Goal: Task Accomplishment & Management: Manage account settings

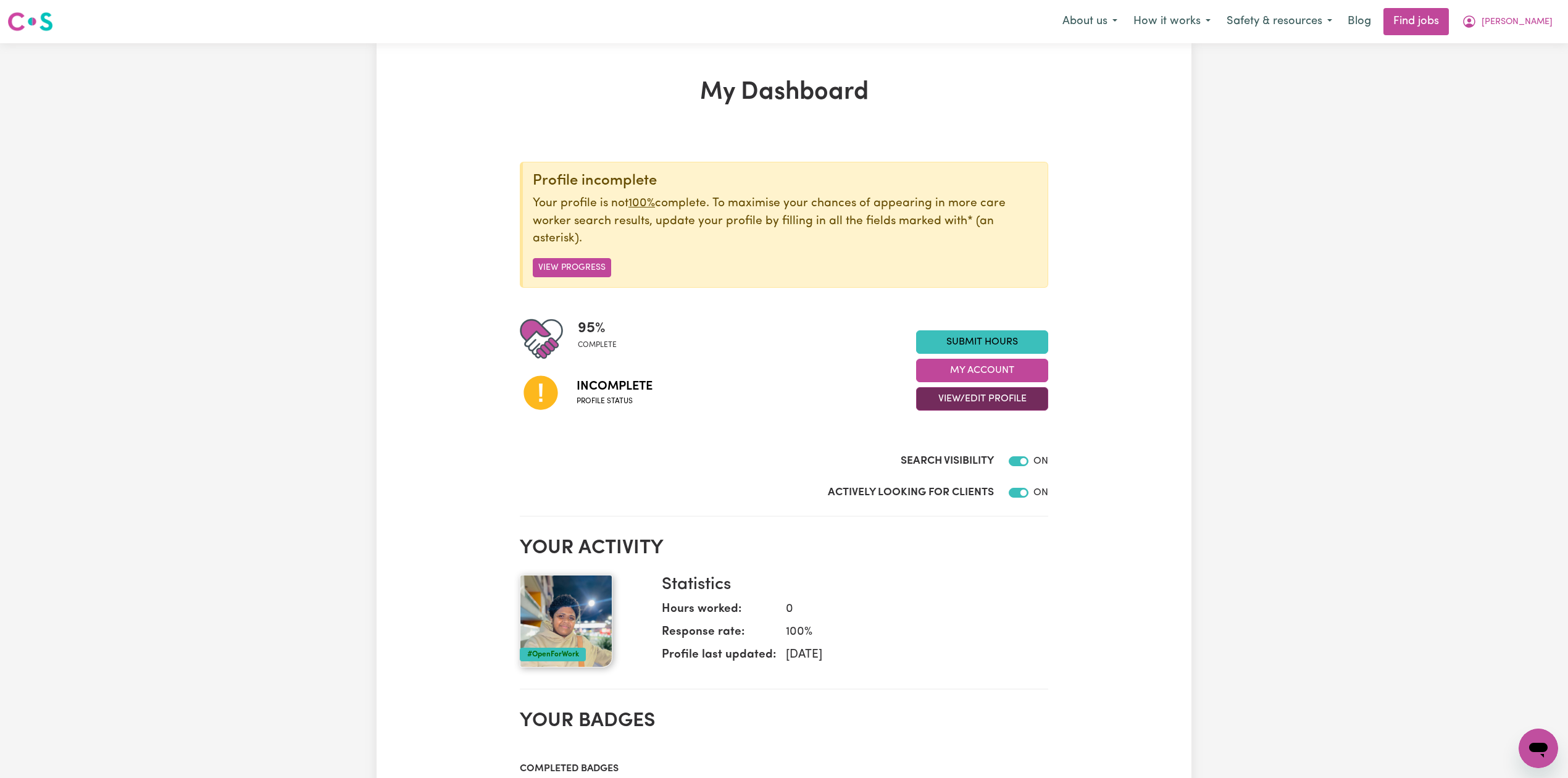
drag, startPoint x: 939, startPoint y: 401, endPoint x: 937, endPoint y: 411, distance: 10.2
click at [939, 401] on button "View/Edit Profile" at bounding box center [982, 399] width 132 height 23
click at [939, 454] on link "Edit Profile" at bounding box center [975, 455] width 115 height 25
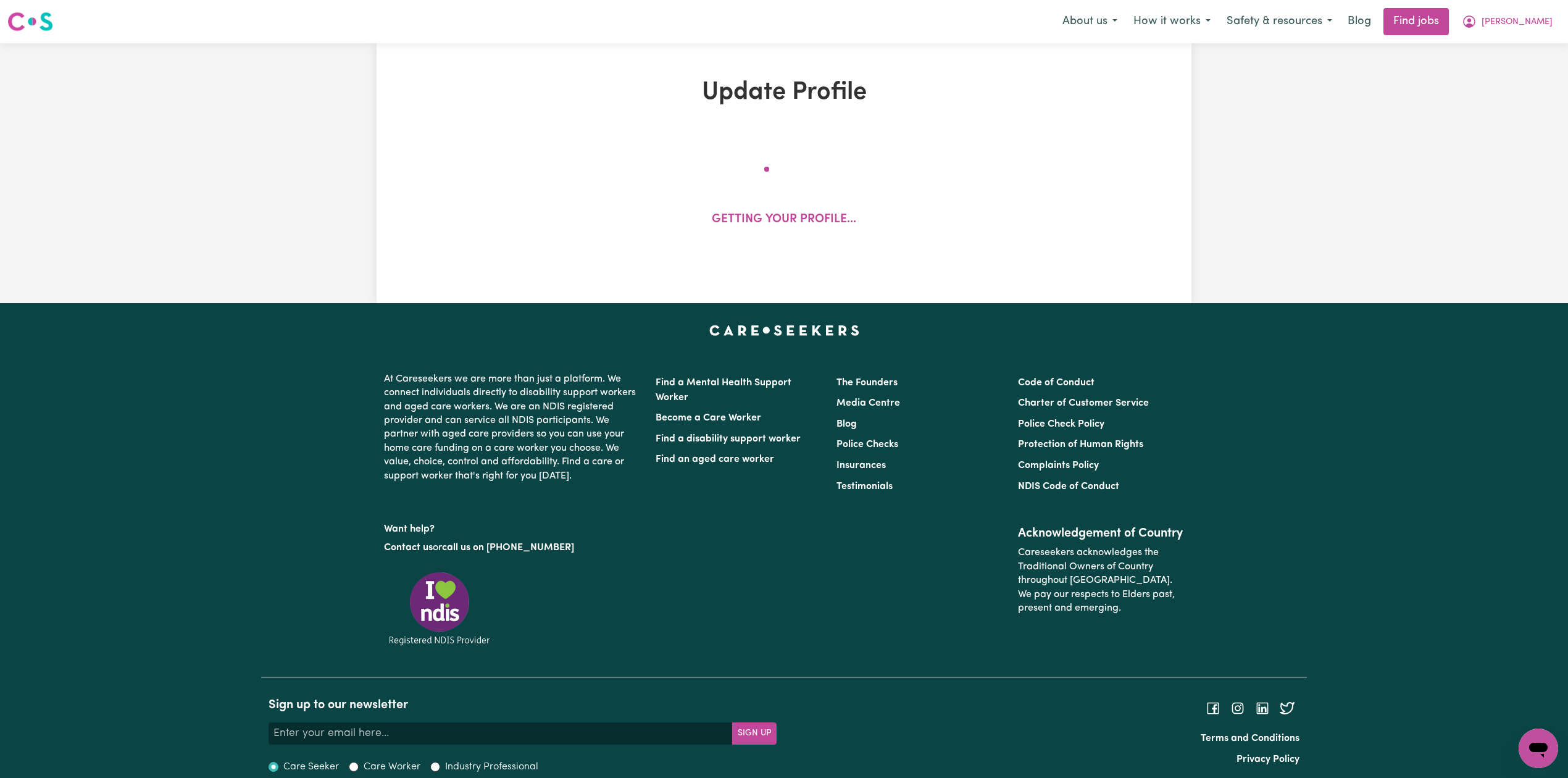
select select "[DEMOGRAPHIC_DATA]"
select select "Student Visa"
select select "Studying a healthcare related degree or qualification"
select select "37"
select select "40"
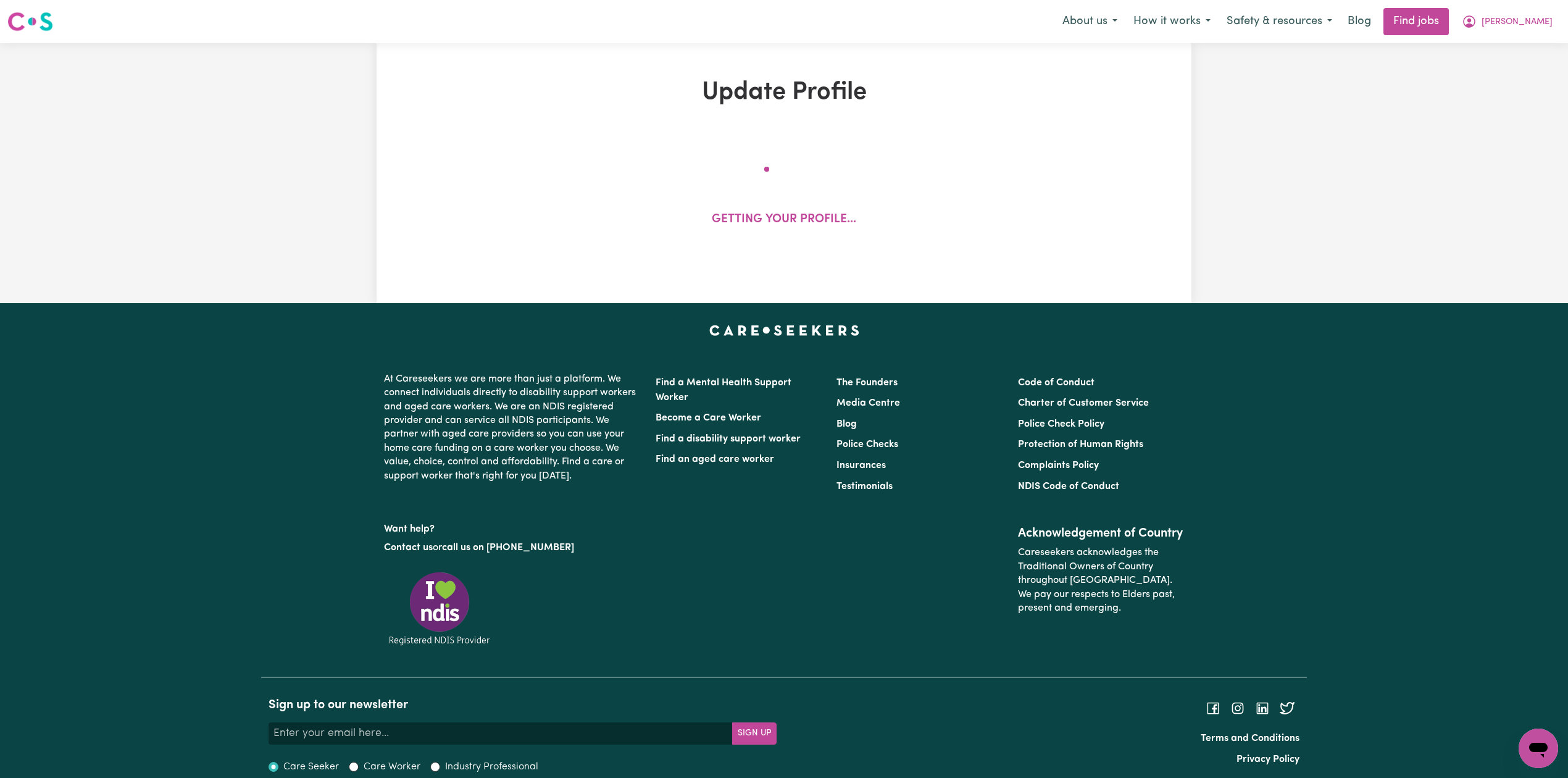
select select "40"
select select "45"
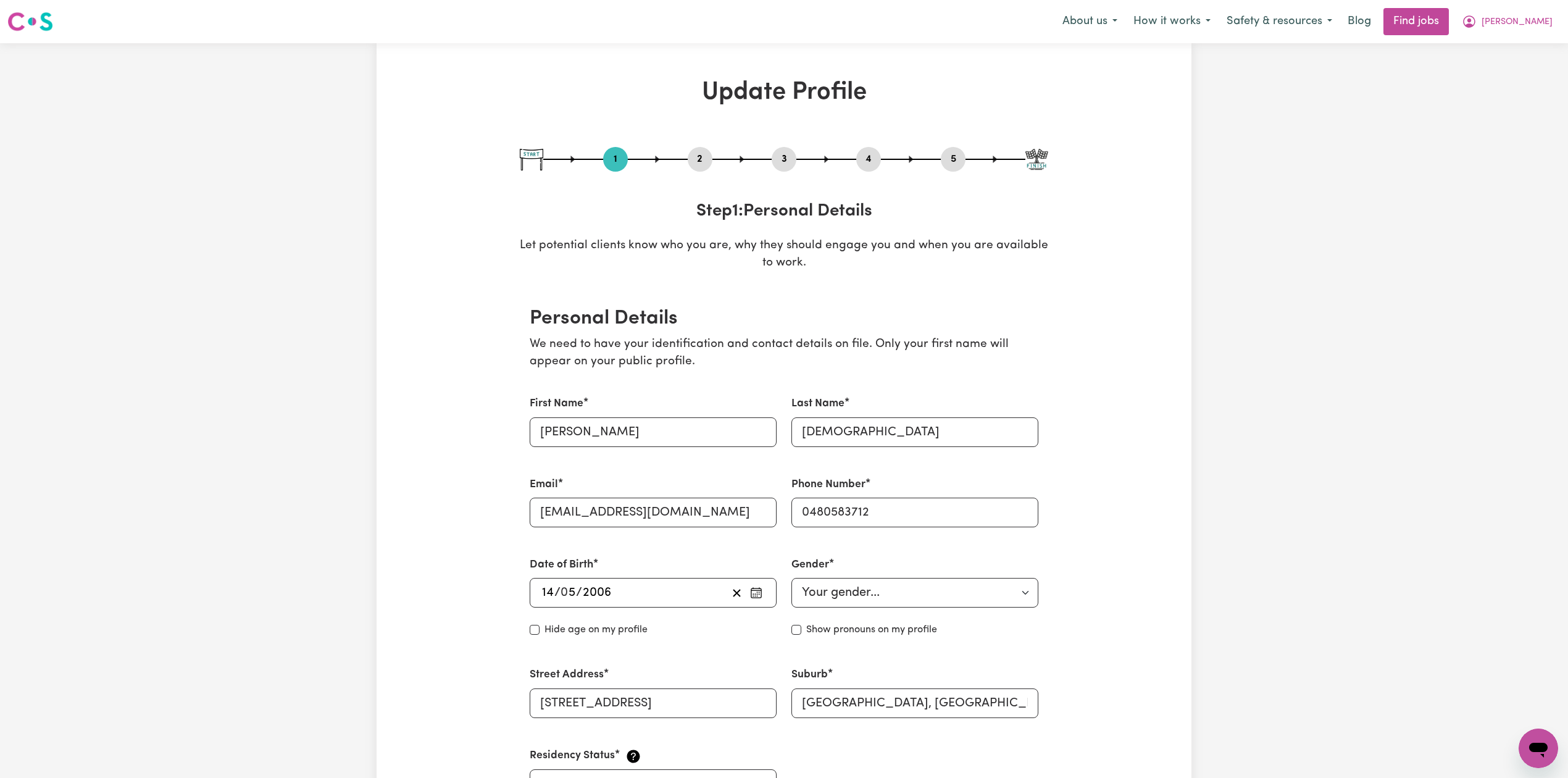
click at [709, 161] on button "2" at bounding box center [700, 159] width 25 height 16
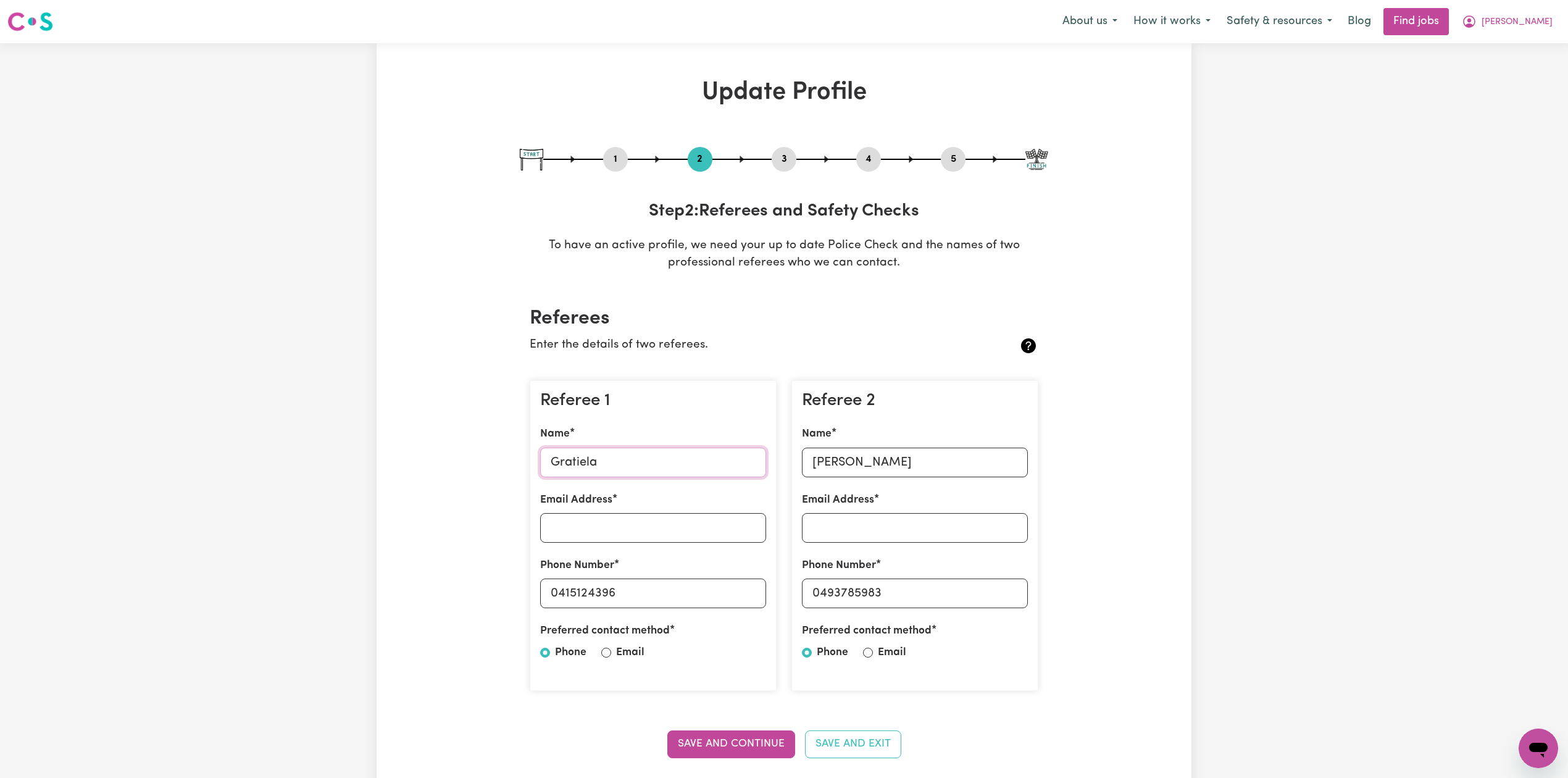
click at [605, 454] on input "Gratiela" at bounding box center [653, 462] width 226 height 29
drag, startPoint x: 560, startPoint y: 588, endPoint x: 642, endPoint y: 588, distance: 82.0
click at [642, 588] on input "0415124396" at bounding box center [653, 593] width 226 height 29
click at [833, 472] on input "[PERSON_NAME]" at bounding box center [914, 462] width 226 height 29
drag, startPoint x: 820, startPoint y: 591, endPoint x: 893, endPoint y: 591, distance: 73.0
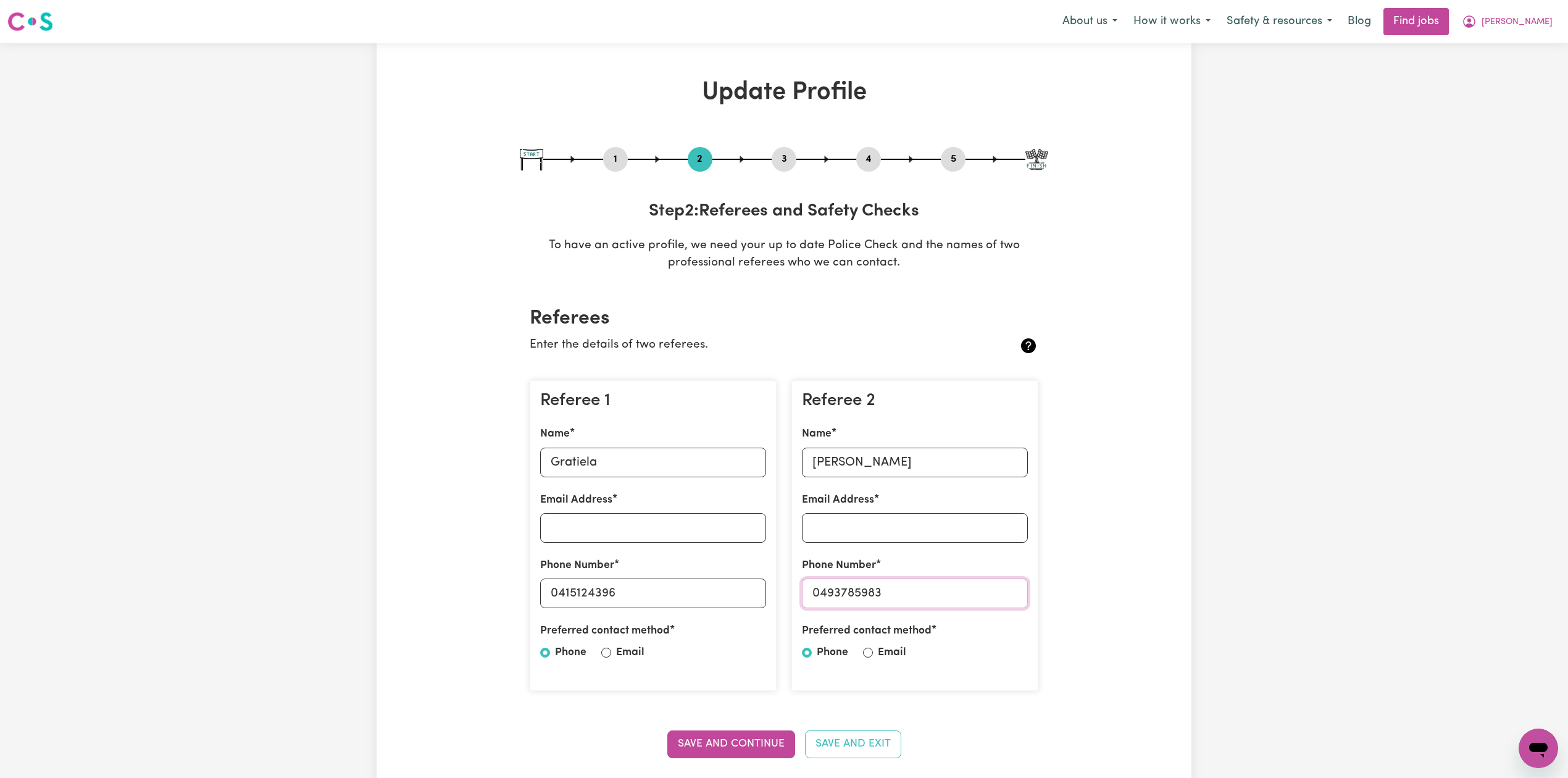
click at [893, 591] on input "0493785983" at bounding box center [914, 593] width 226 height 29
click at [958, 155] on button "5" at bounding box center [953, 159] width 25 height 16
select select "I am providing services by being employed by an organisation"
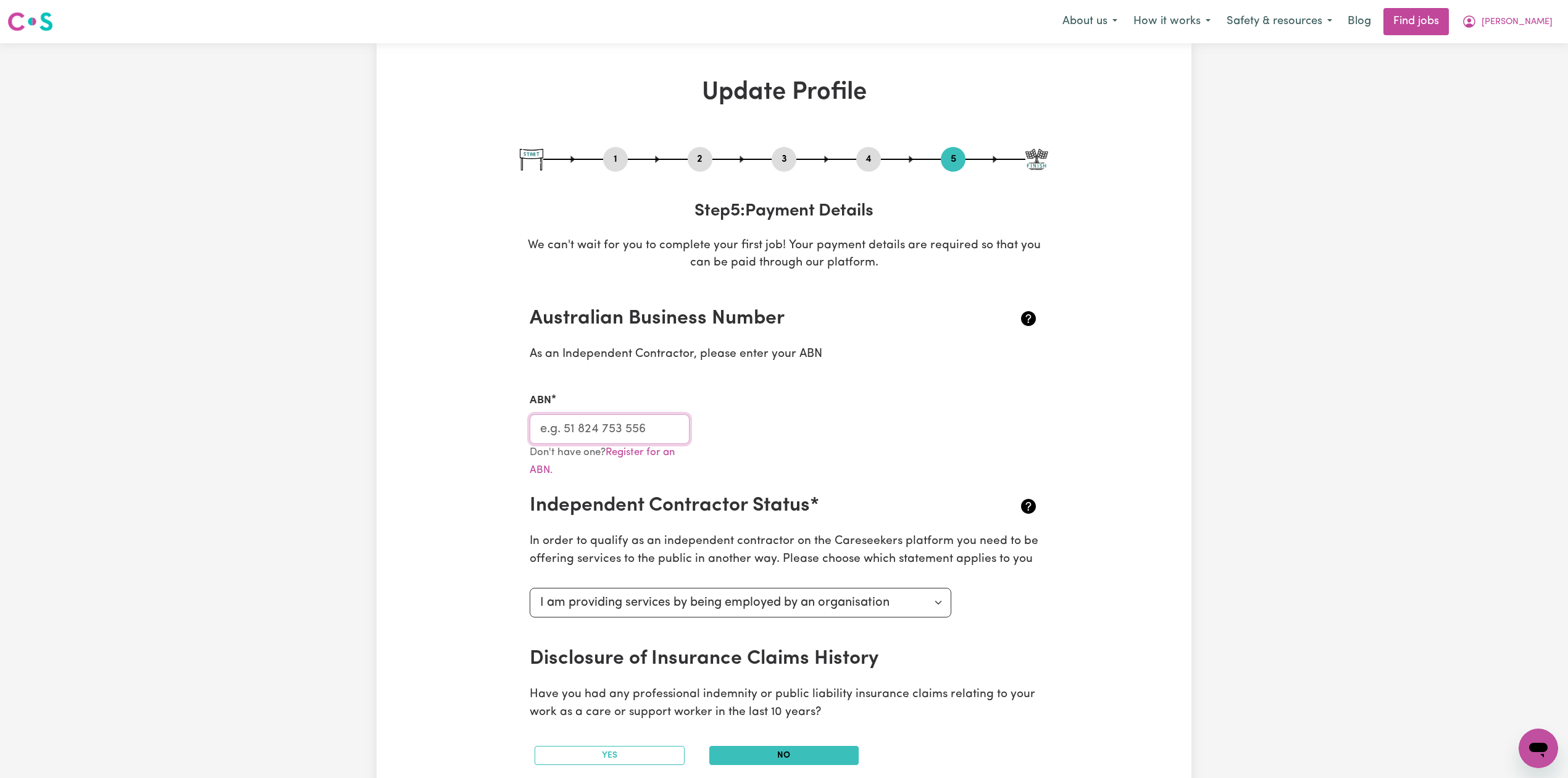
click at [658, 431] on input "ABN" at bounding box center [609, 429] width 160 height 29
click at [784, 161] on button "3" at bounding box center [784, 159] width 25 height 16
select select "2025"
select select "Certificate III (Individual Support)"
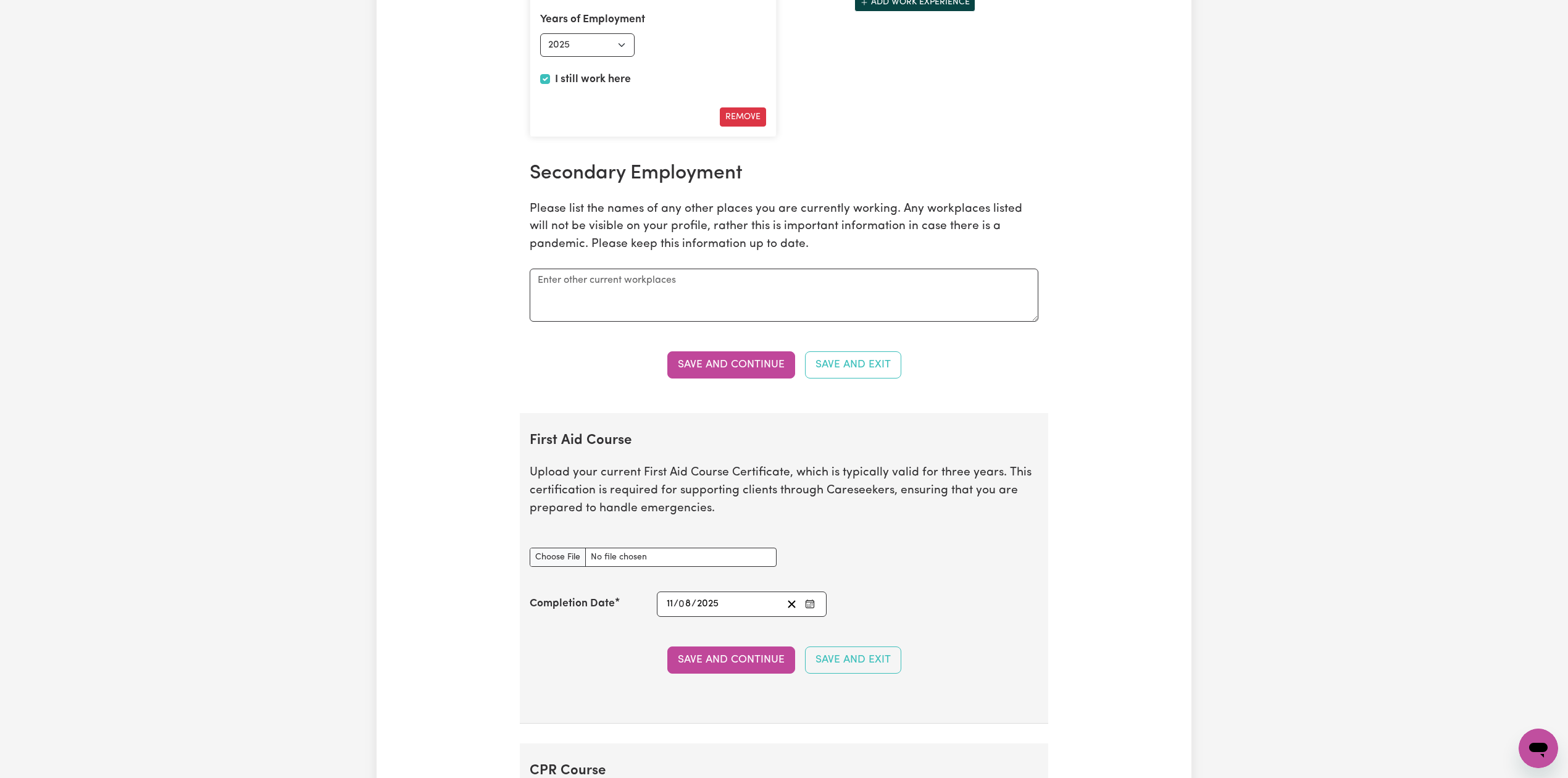
scroll to position [2304, 0]
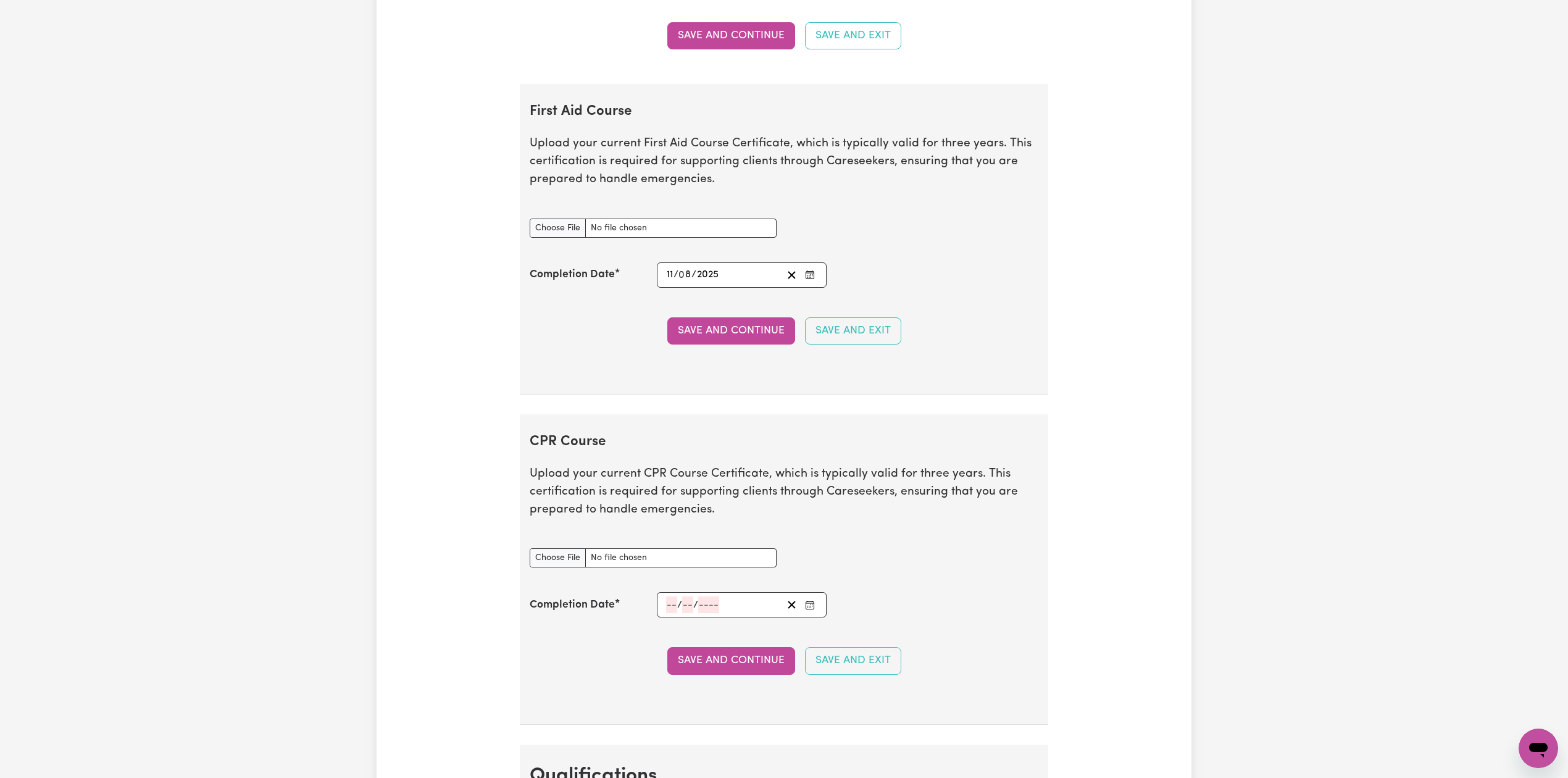
click at [687, 287] on div "[DATE] 11 / 0 8 / 2025" at bounding box center [741, 275] width 170 height 25
click at [688, 283] on input "8" at bounding box center [685, 275] width 12 height 17
click at [709, 196] on button "5" at bounding box center [705, 184] width 31 height 22
type input "[DATE]"
type input "5"
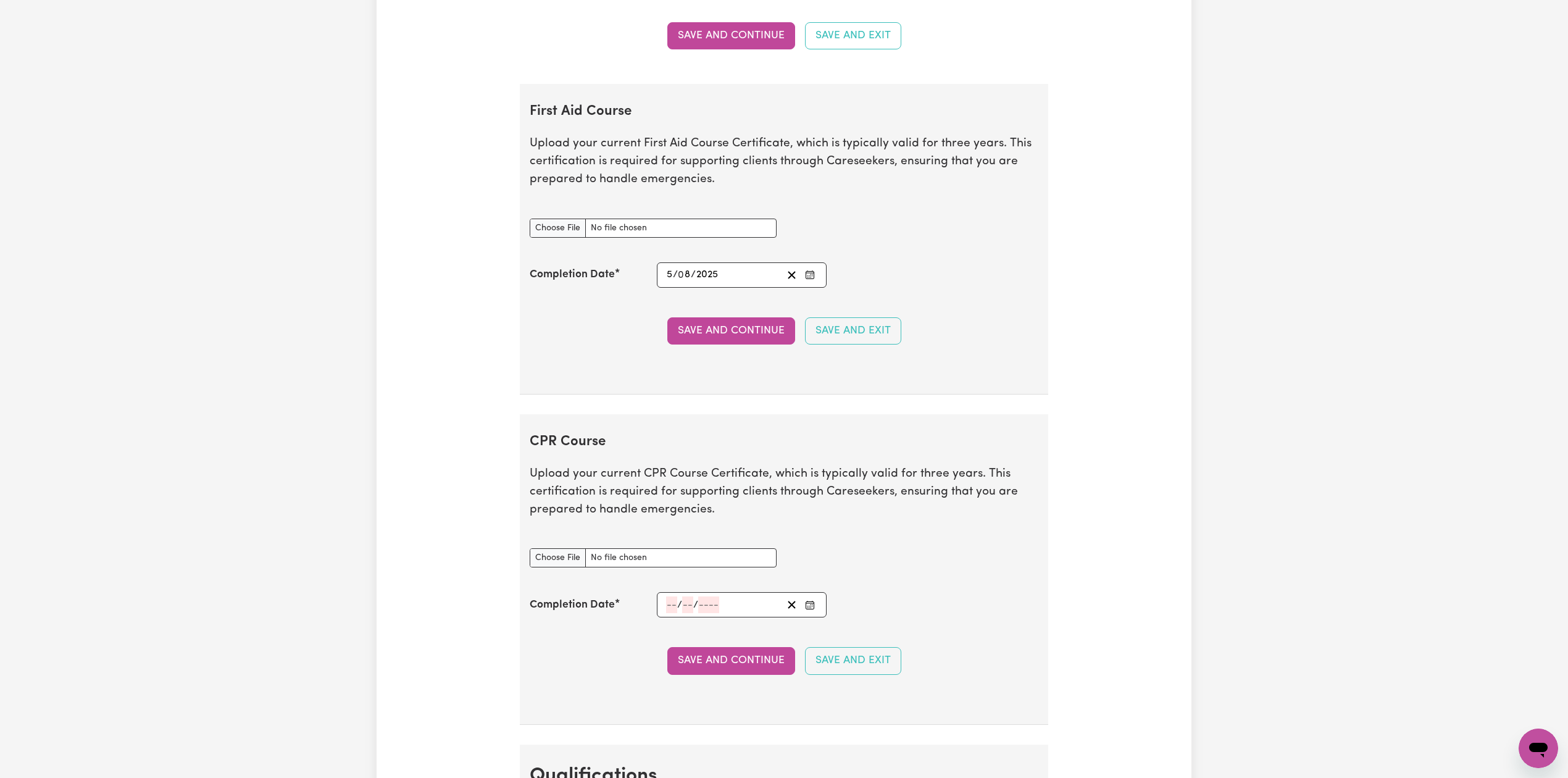
click at [674, 277] on div "[DATE] 5 / 0 8 / 2025 « ‹ [DATE] › » Mon Tue Wed Thu Fri Sat Sun 28 29 30 31 1 …" at bounding box center [741, 275] width 170 height 25
click at [678, 283] on input "8" at bounding box center [684, 275] width 12 height 17
click at [705, 212] on abbr "12" at bounding box center [705, 206] width 11 height 11
type input "[DATE]"
type input "12"
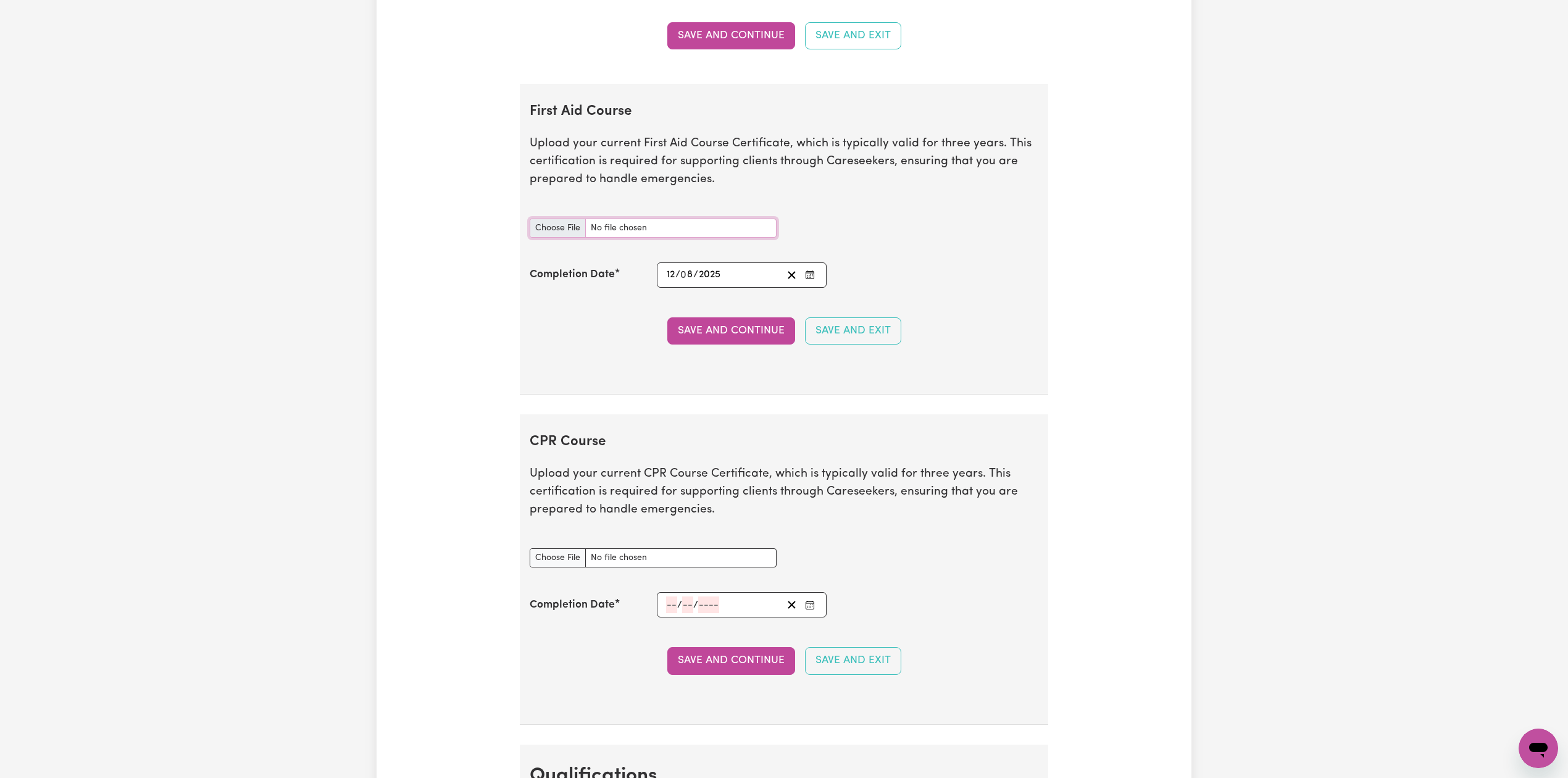
click at [559, 238] on input "First Aid Course document" at bounding box center [653, 228] width 247 height 19
type input "C:\fakepath\[PERSON_NAME] [PERSON_NAME] CPR and First Aid Certificate 12082025.…"
click at [731, 340] on button "Save and Continue" at bounding box center [731, 330] width 128 height 27
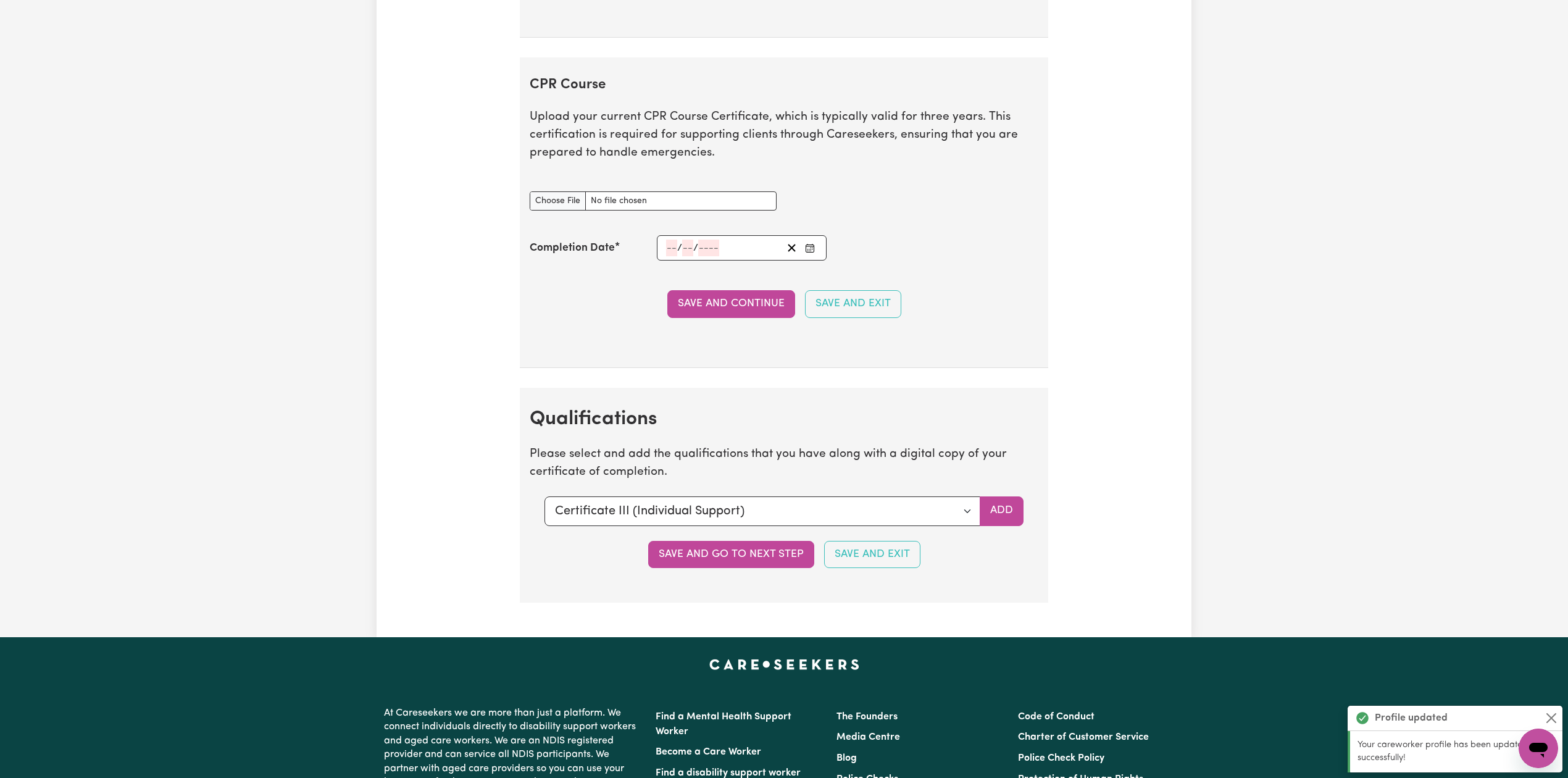
scroll to position [2566, 0]
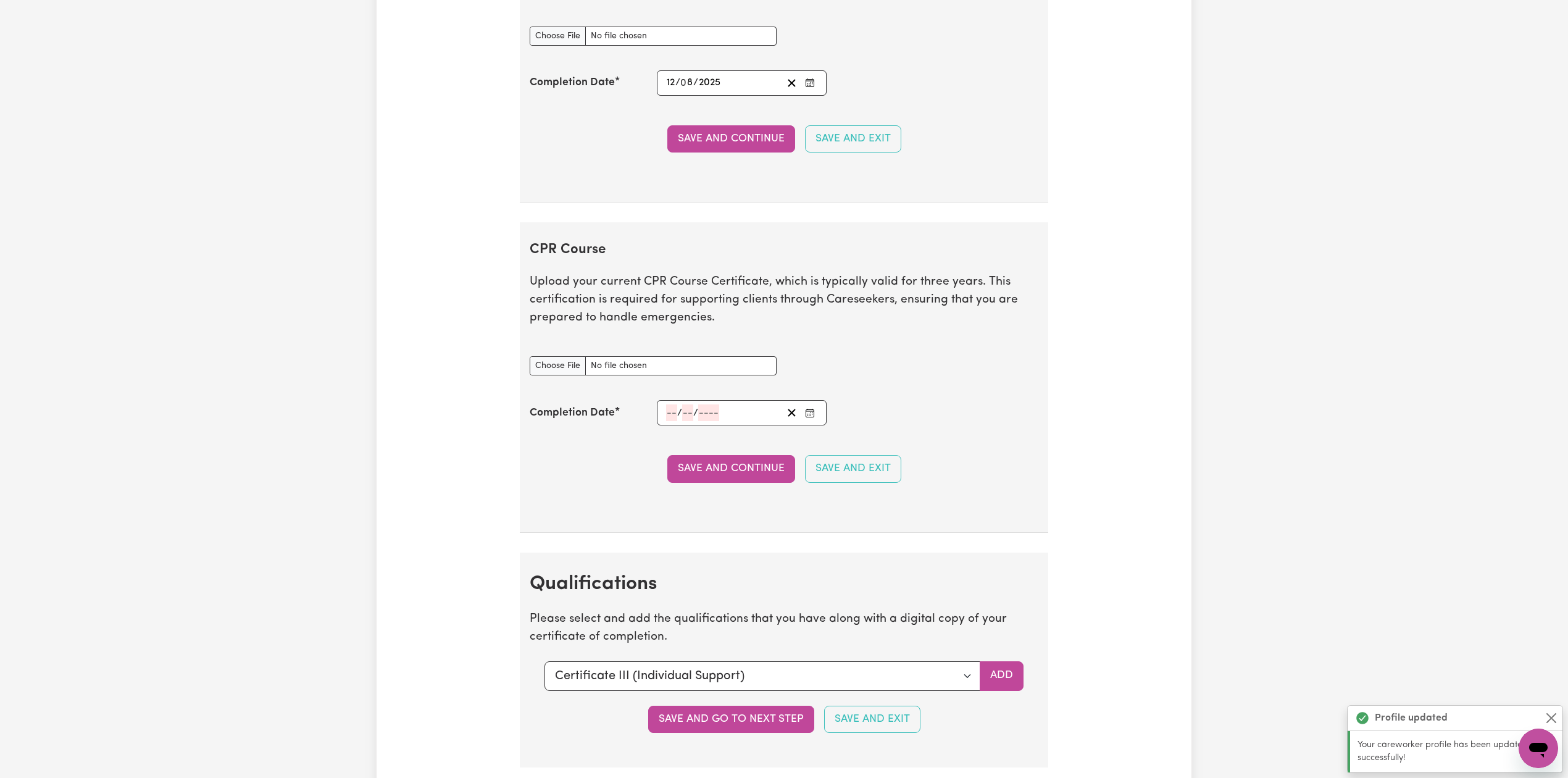
click at [808, 411] on icon "Enter the Completion Date of your CPR Course" at bounding box center [810, 411] width 8 height 0
click at [700, 261] on button "‹" at bounding box center [699, 247] width 27 height 27
click at [702, 349] on abbr "12" at bounding box center [705, 344] width 11 height 11
type input "[DATE]"
type input "12"
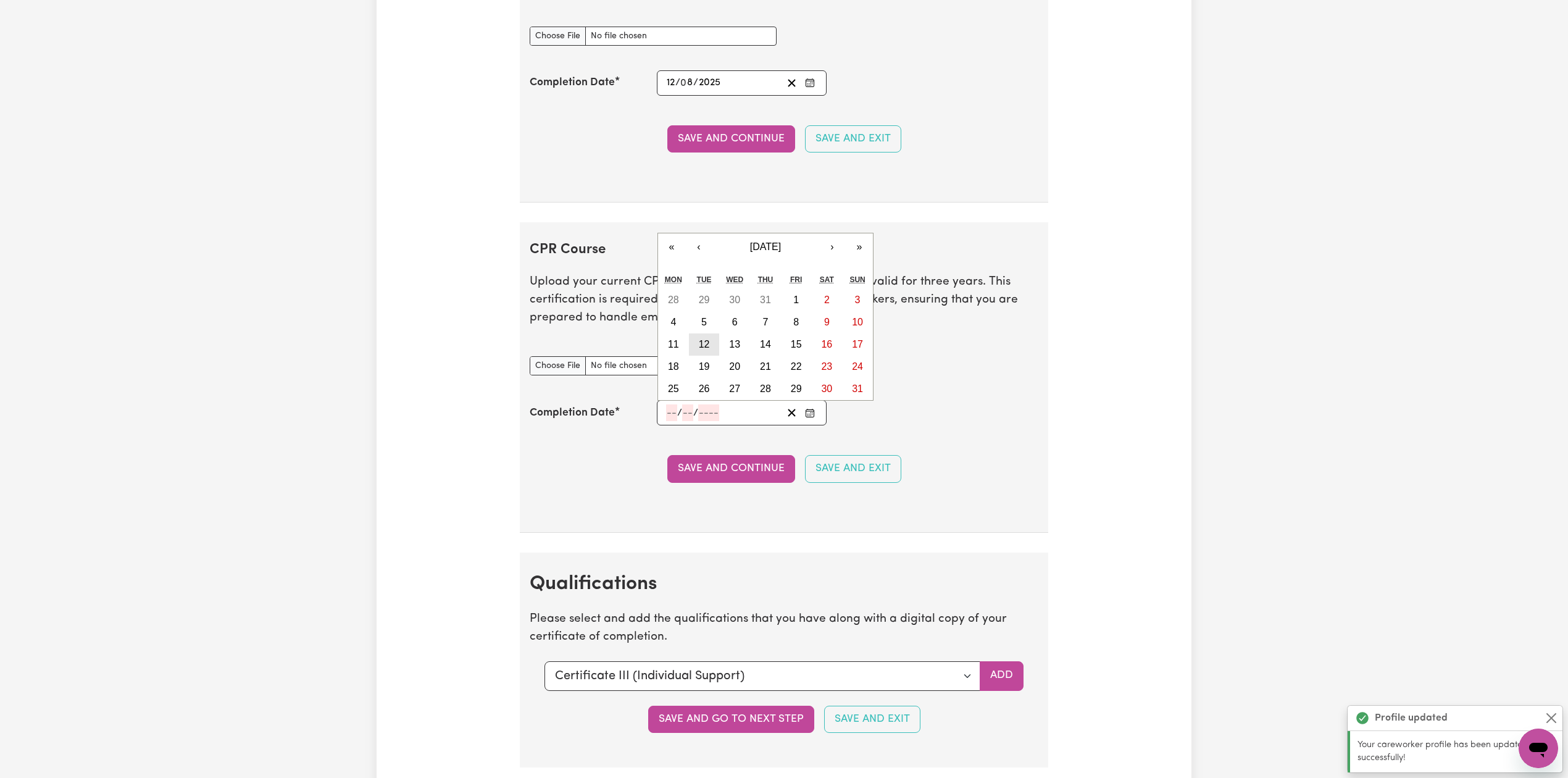
type input "8"
type input "2025"
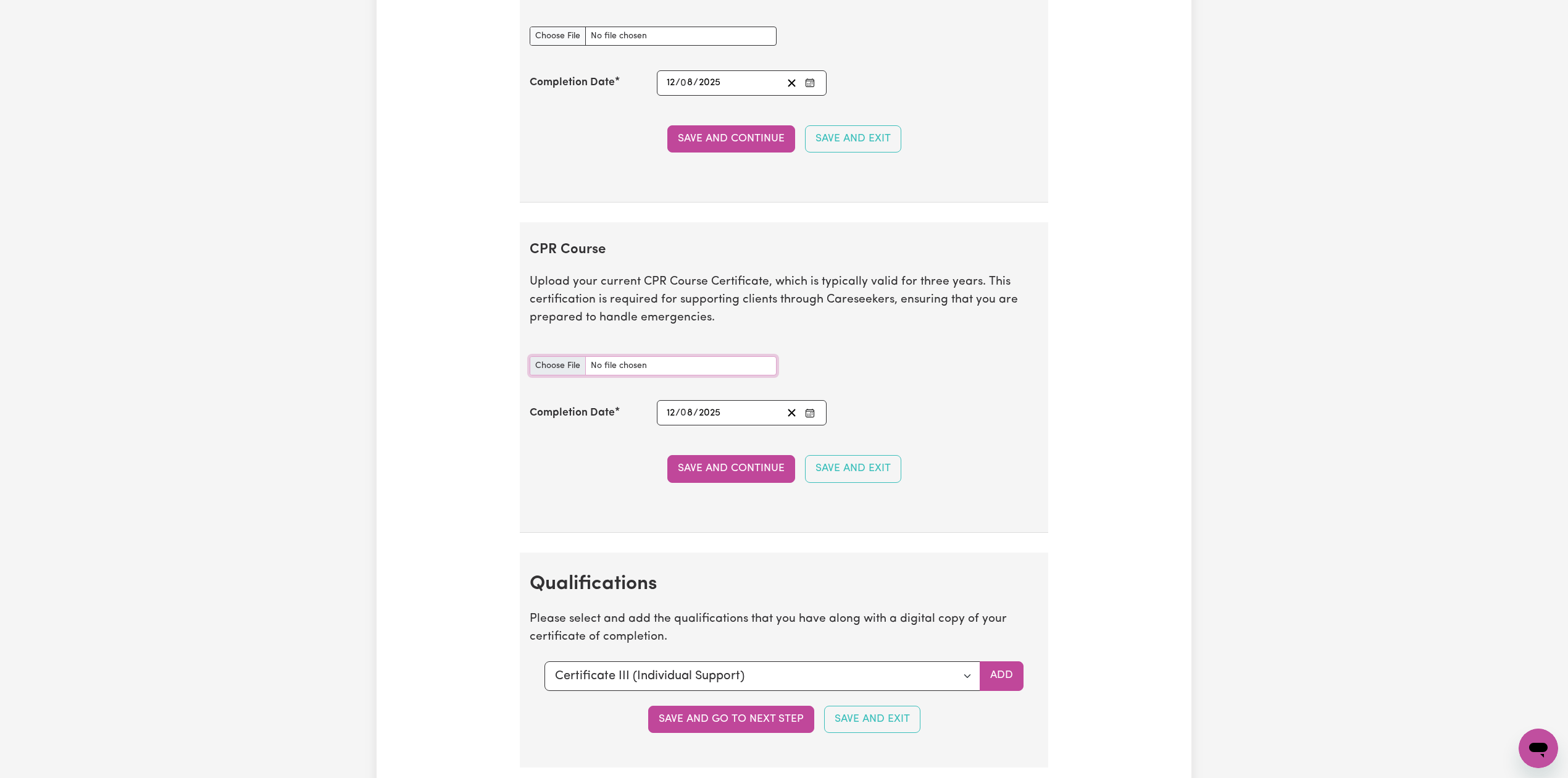
click at [566, 375] on input "CPR Course document" at bounding box center [653, 365] width 247 height 19
type input "C:\fakepath\[PERSON_NAME] [PERSON_NAME] CPR and First Aid Certificate 12082025.…"
click at [717, 482] on button "Save and Continue" at bounding box center [731, 468] width 128 height 27
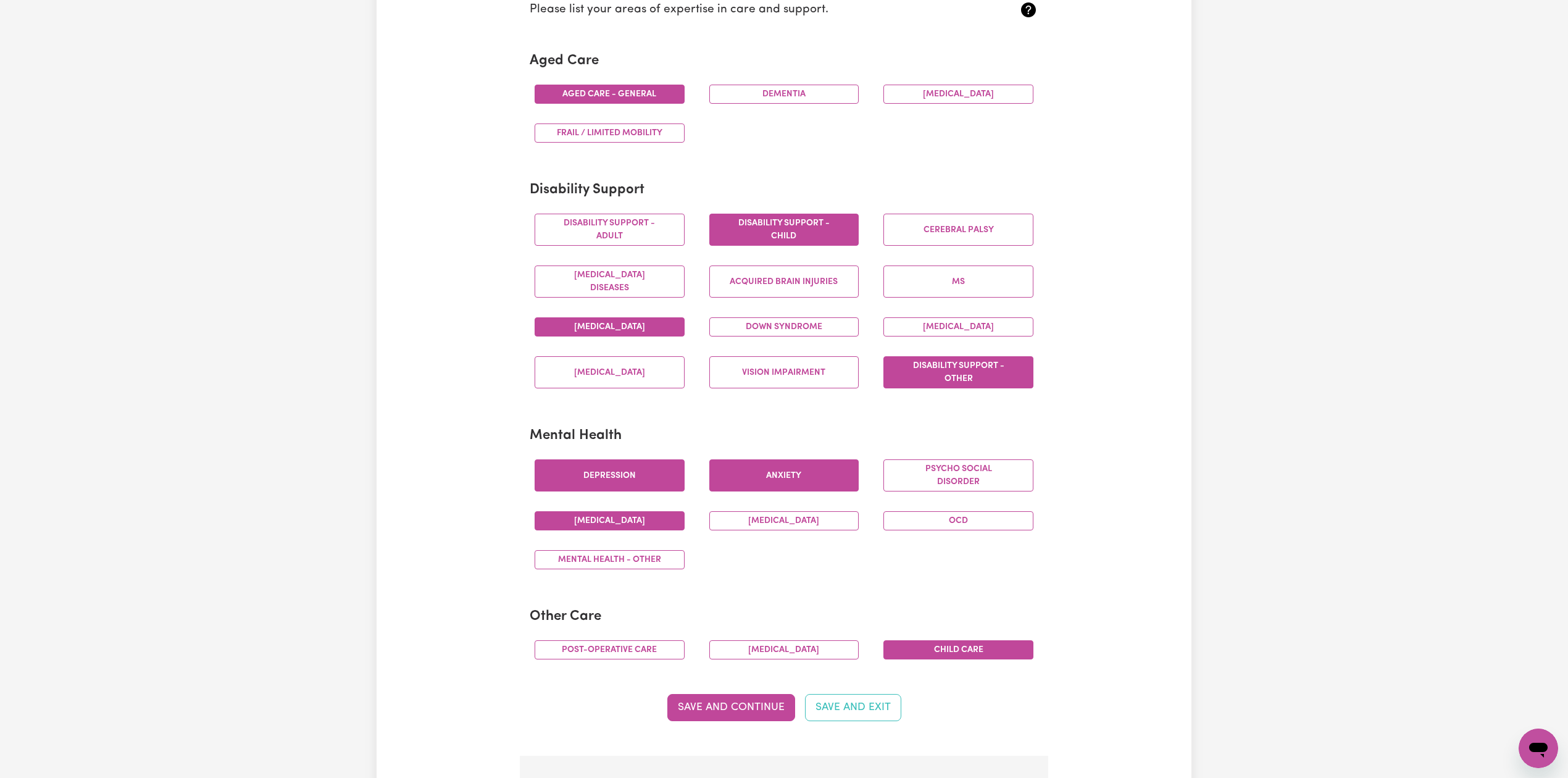
scroll to position [0, 0]
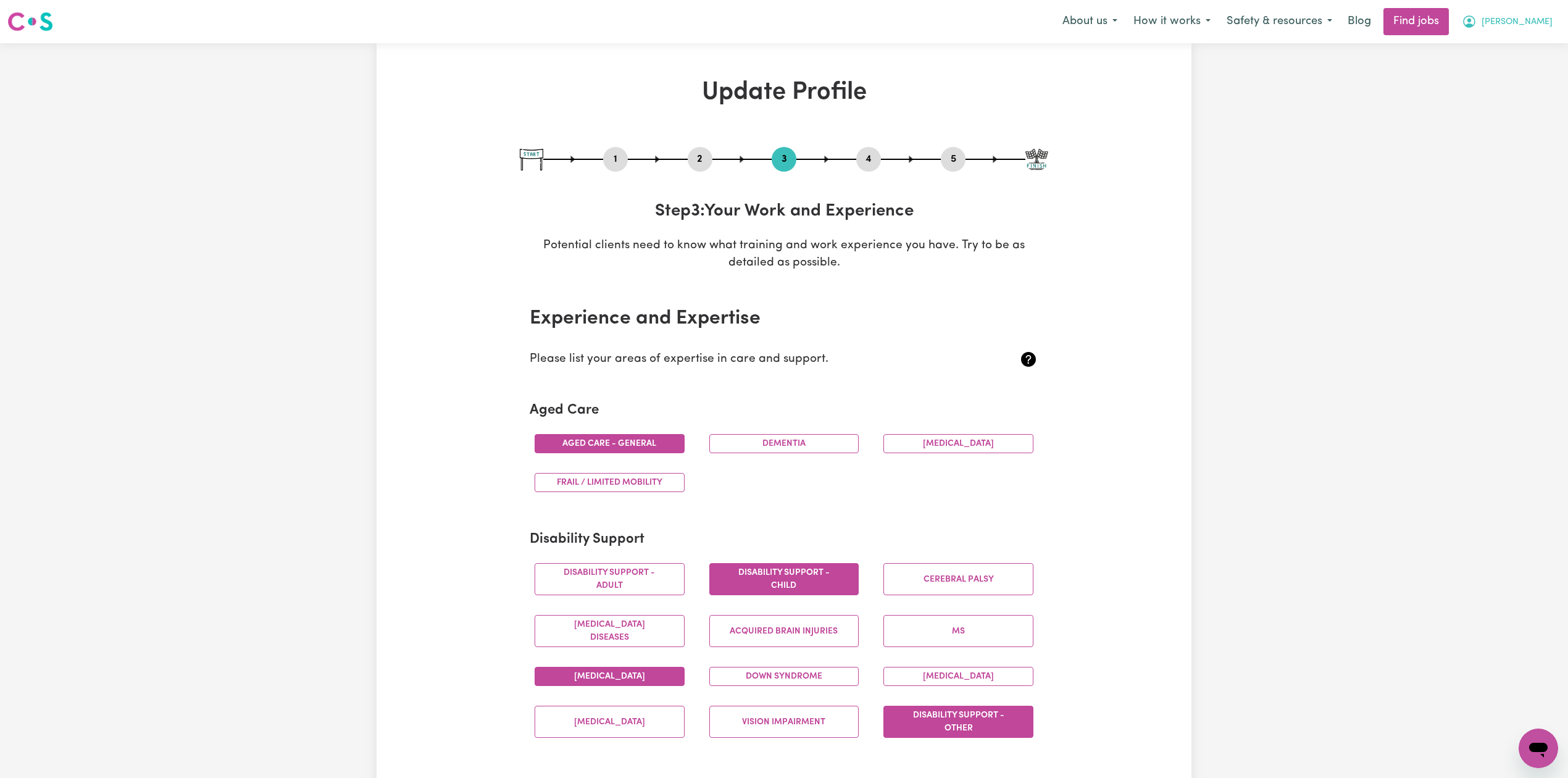
click at [1505, 19] on span "[PERSON_NAME]" at bounding box center [1518, 22] width 71 height 13
click at [1488, 70] on link "My Dashboard" at bounding box center [1512, 70] width 98 height 23
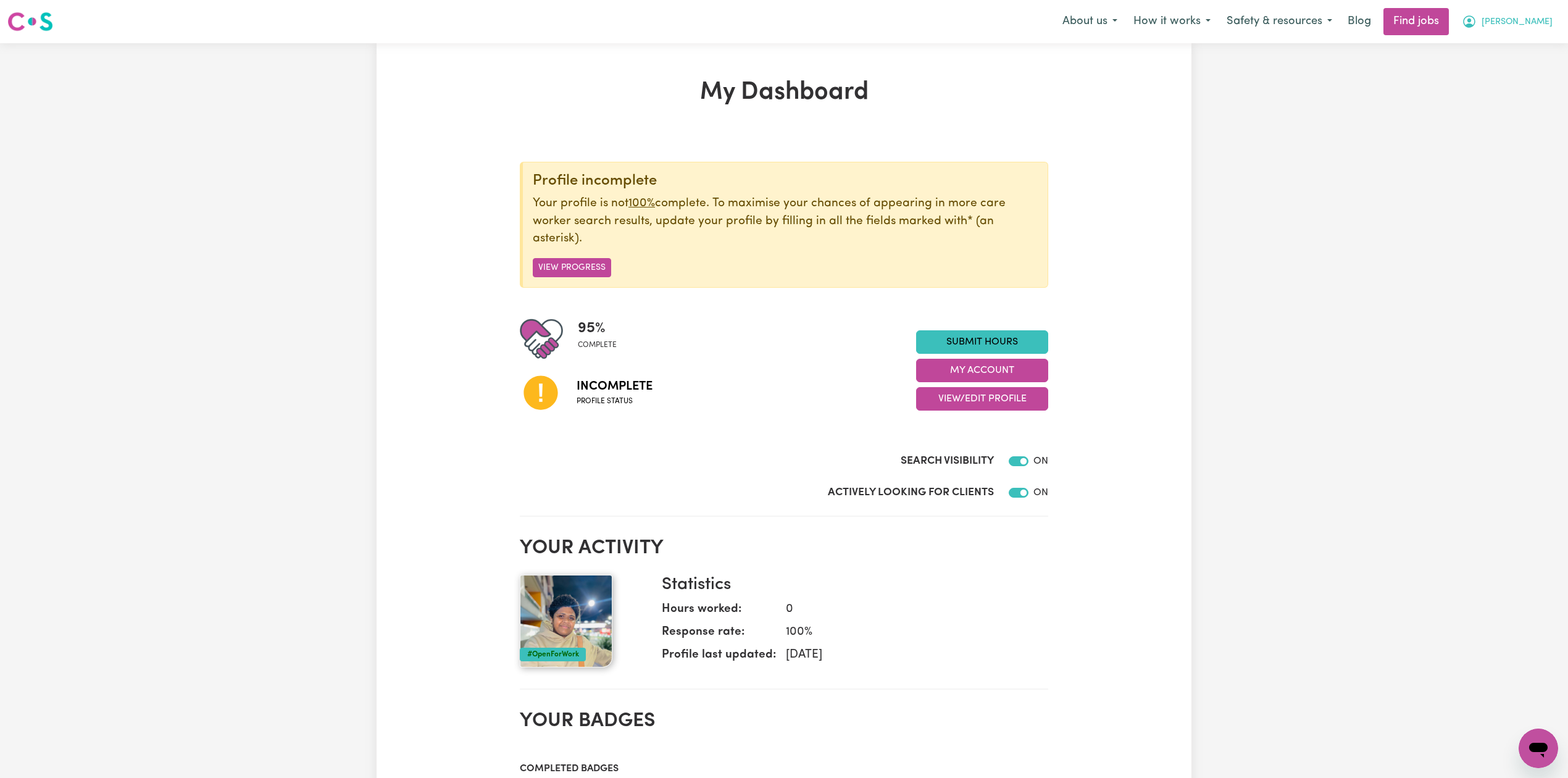
click at [1493, 27] on span "[PERSON_NAME]" at bounding box center [1518, 22] width 71 height 13
click at [1475, 88] on link "Logout" at bounding box center [1512, 94] width 98 height 23
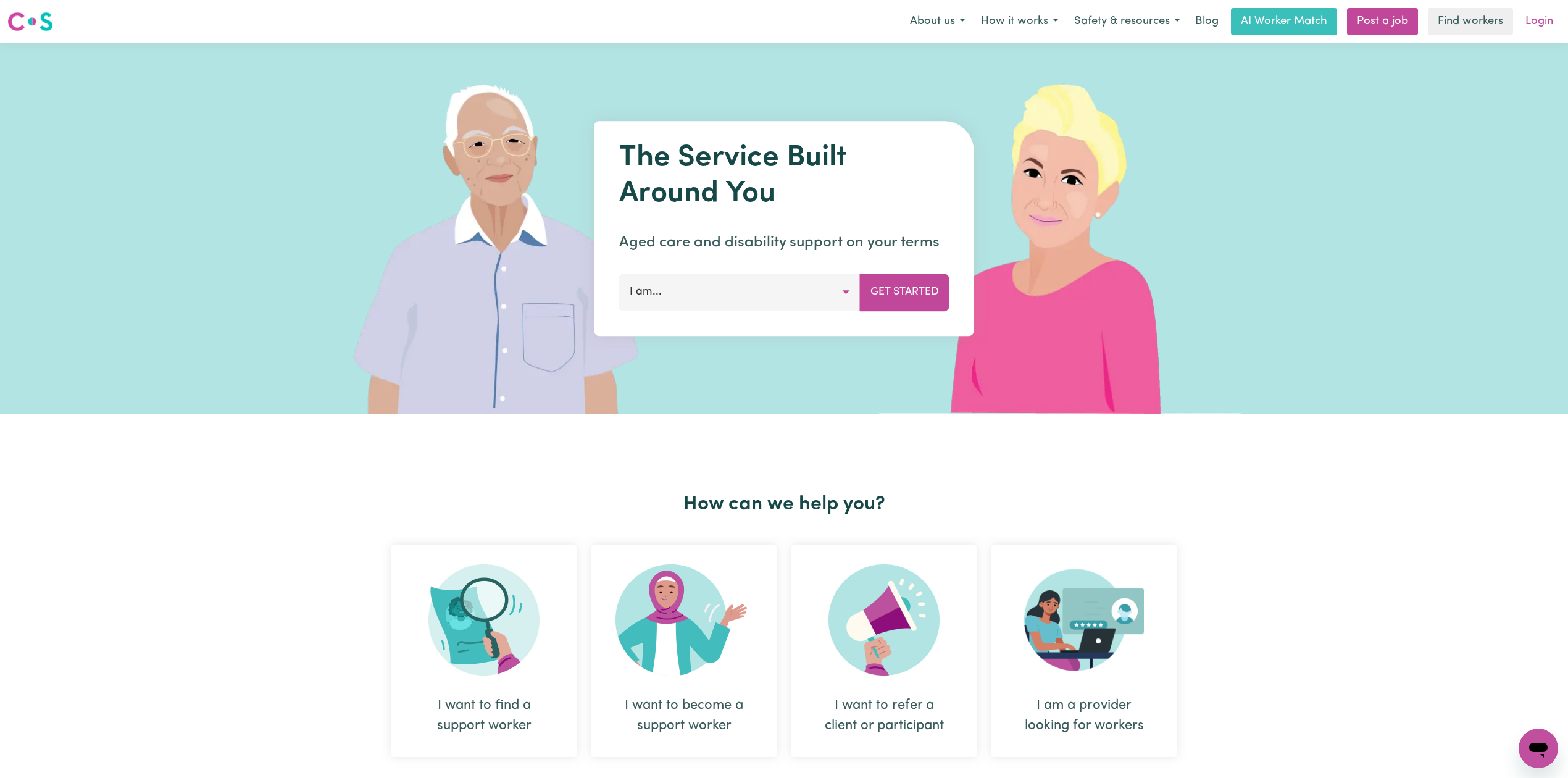
click at [1534, 20] on link "Login" at bounding box center [1540, 21] width 43 height 27
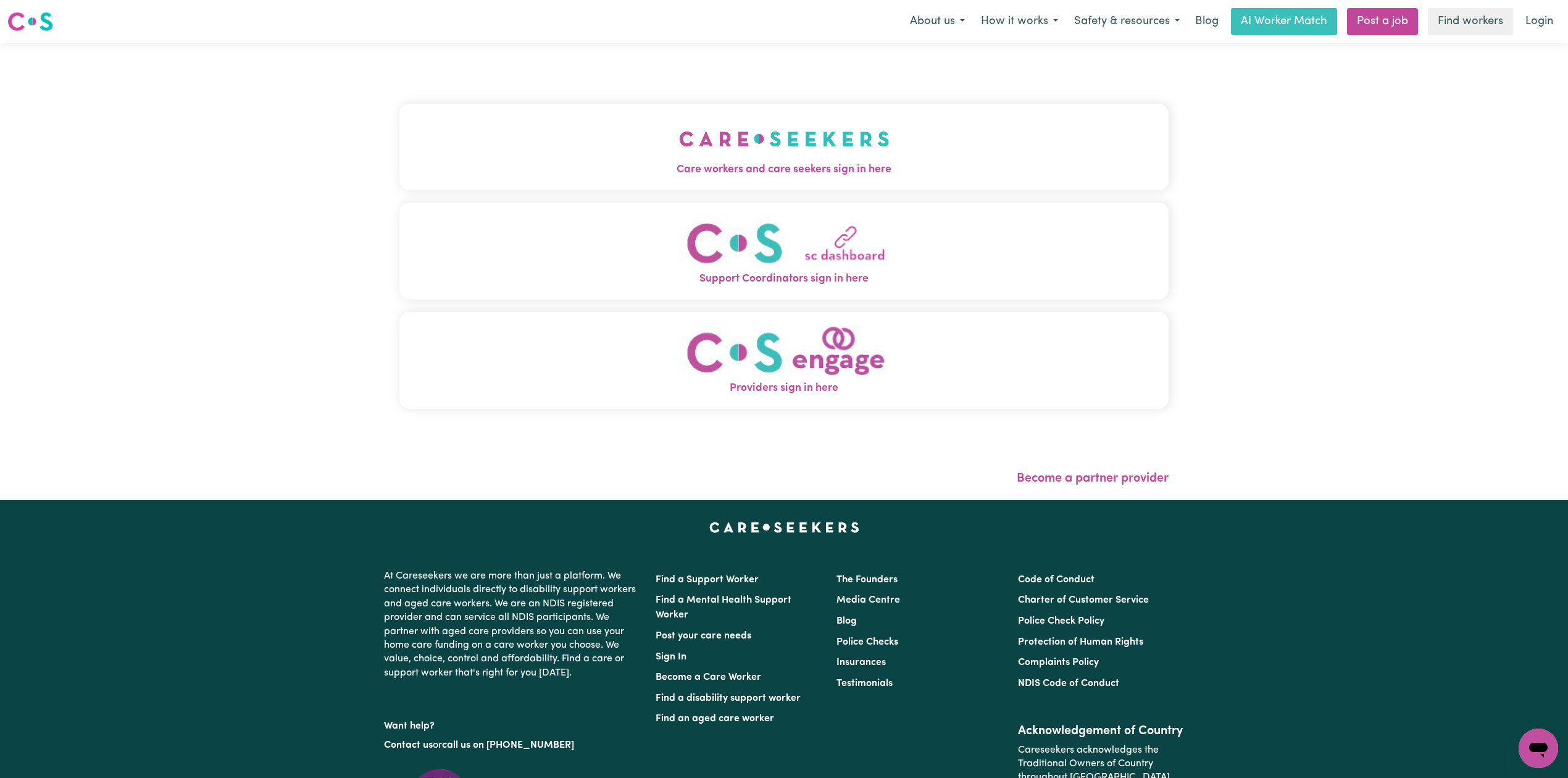
click at [438, 168] on span "Care workers and care seekers sign in here" at bounding box center [784, 170] width 770 height 16
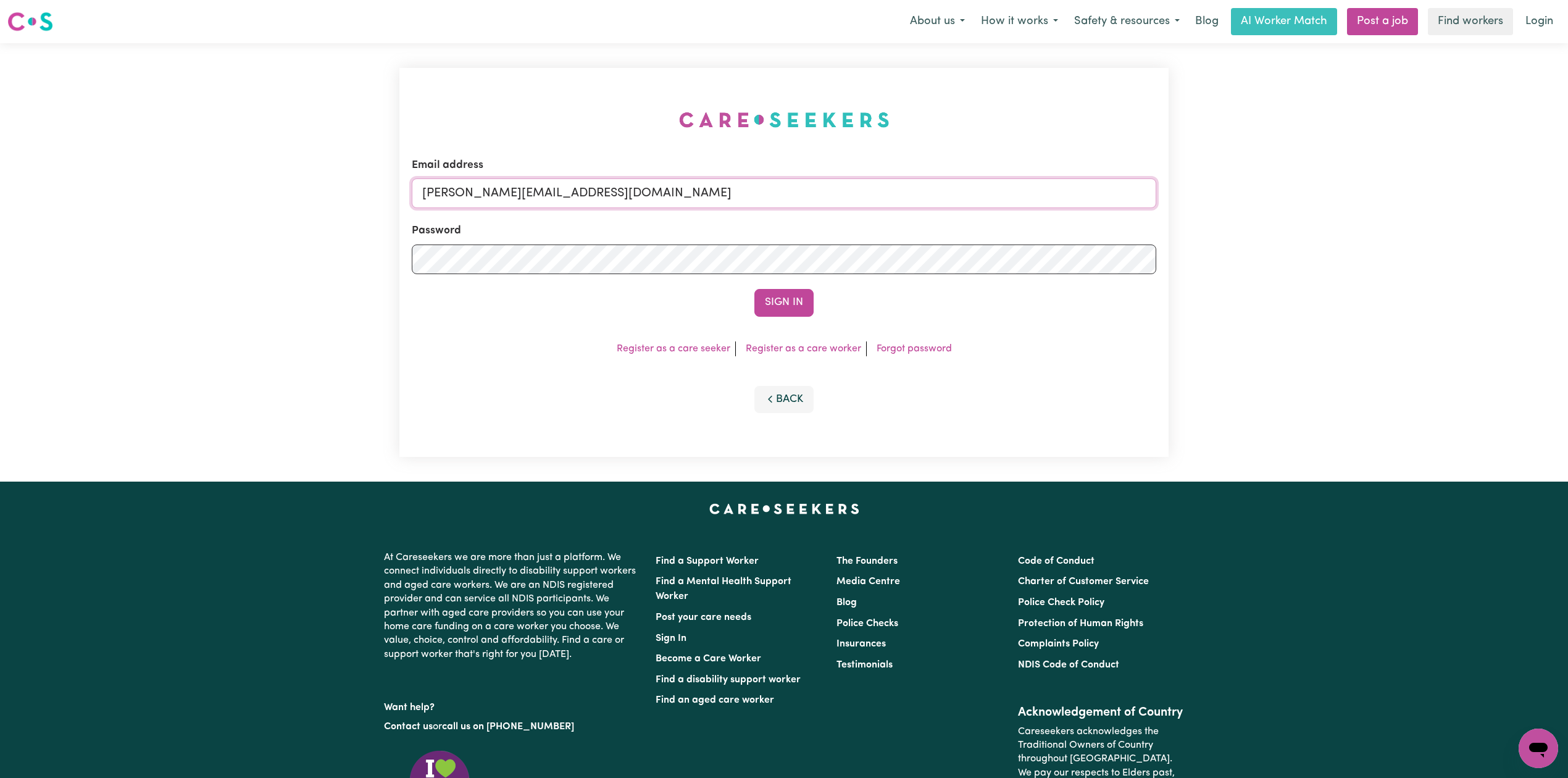
click at [490, 200] on input "[PERSON_NAME][EMAIL_ADDRESS][DOMAIN_NAME]" at bounding box center [784, 193] width 745 height 29
drag, startPoint x: 487, startPoint y: 189, endPoint x: 884, endPoint y: 218, distance: 398.1
click at [884, 218] on form "Email address [EMAIL_ADDRESS][DOMAIN_NAME] Password Sign In" at bounding box center [784, 237] width 745 height 159
type input "[EMAIL_ADDRESS][DOMAIN_NAME]"
click at [764, 299] on button "Sign In" at bounding box center [784, 302] width 59 height 27
